Goal: Download file/media

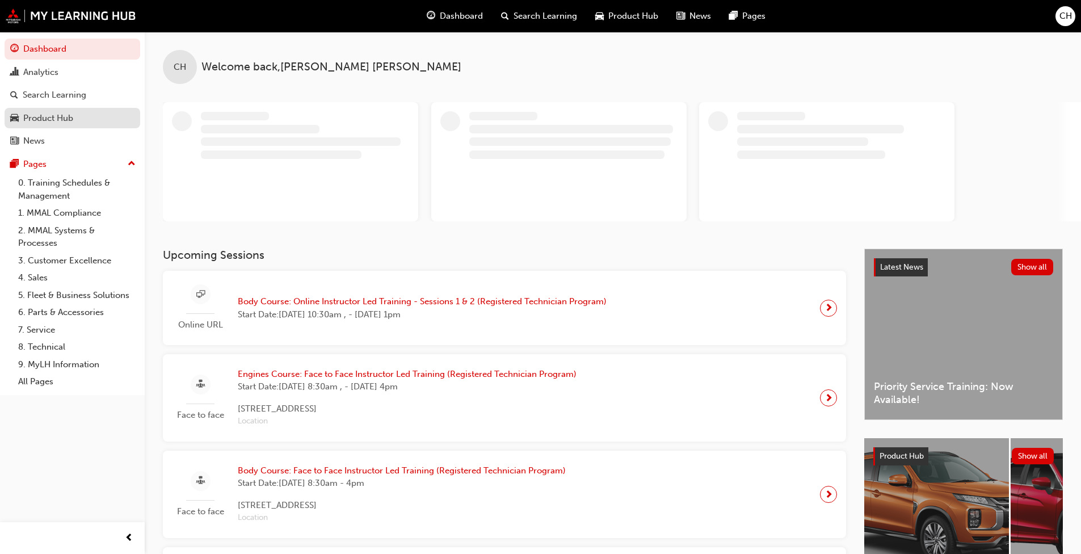
click at [62, 112] on div "Product Hub" at bounding box center [48, 118] width 50 height 13
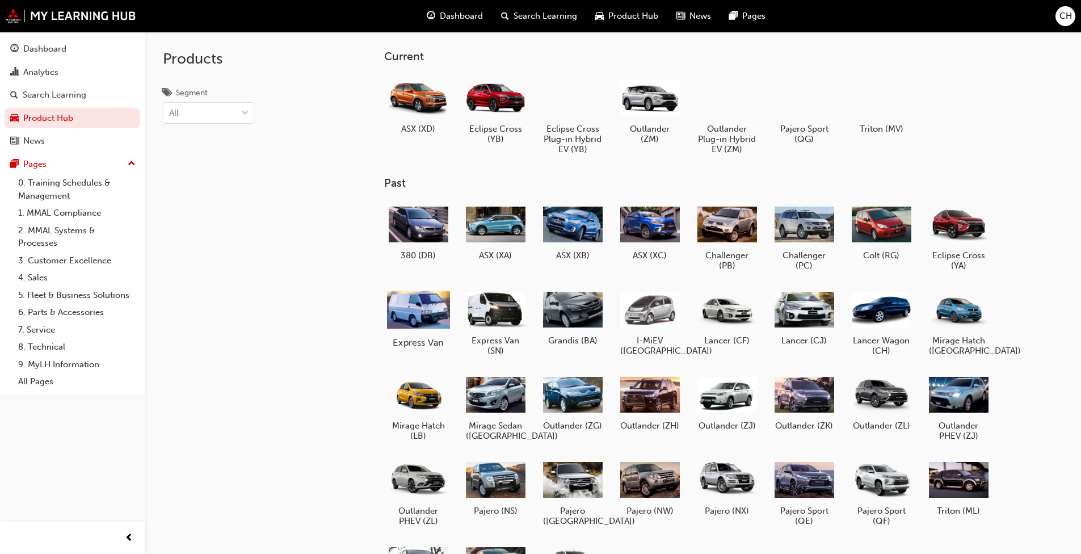
click at [432, 306] on div at bounding box center [417, 308] width 63 height 45
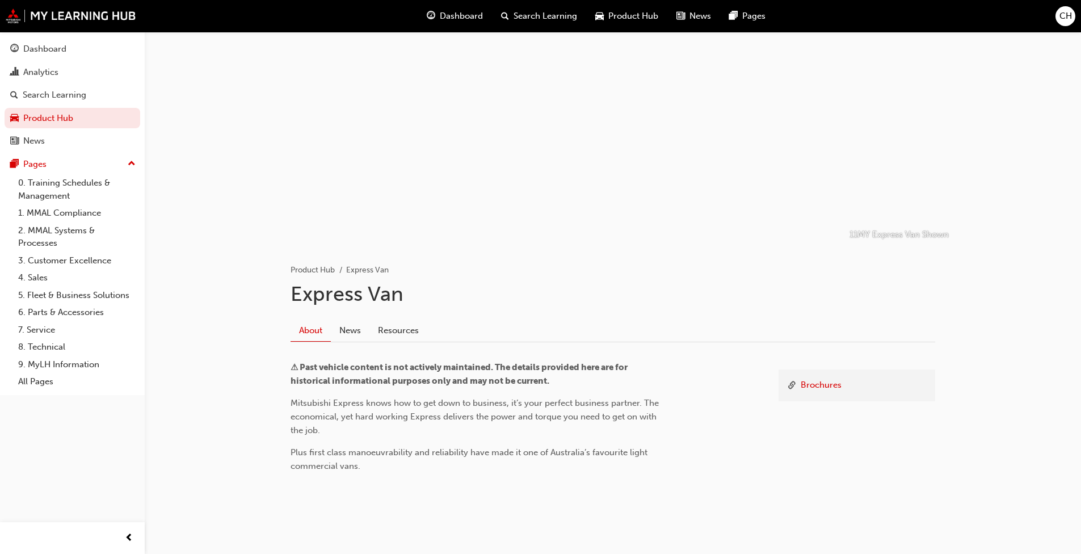
scroll to position [24, 0]
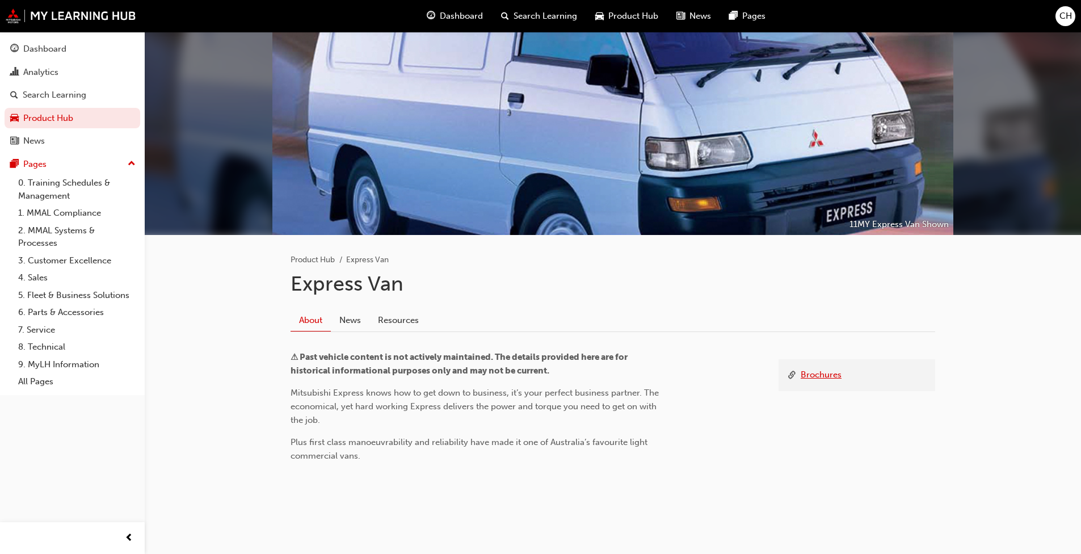
click at [567, 375] on link "Brochures" at bounding box center [820, 375] width 41 height 14
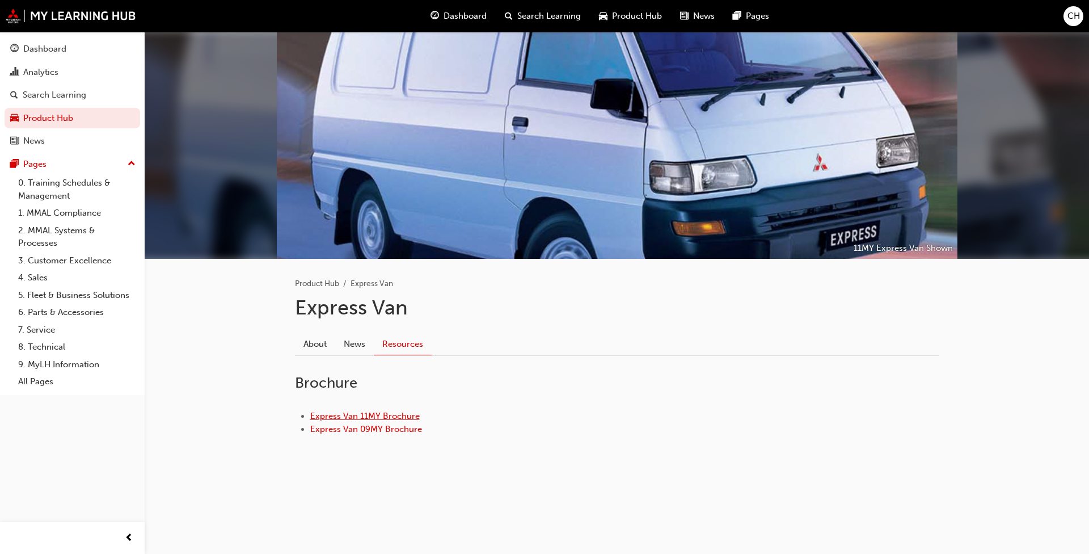
click at [378, 417] on link "Express Van 11MY Brochure" at bounding box center [364, 416] width 109 height 10
